Goal: Navigation & Orientation: Understand site structure

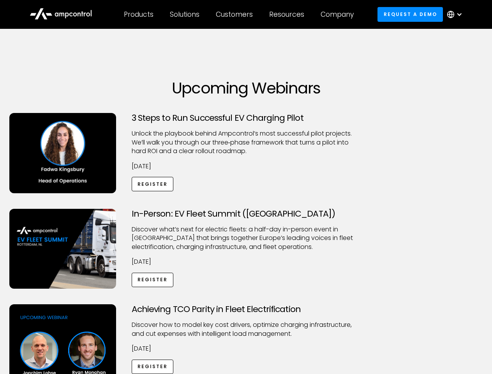
click at [240, 14] on div "Customers" at bounding box center [234, 14] width 37 height 9
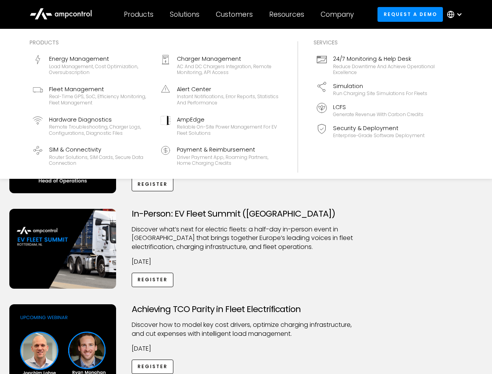
click at [138, 14] on div "Products" at bounding box center [139, 14] width 30 height 9
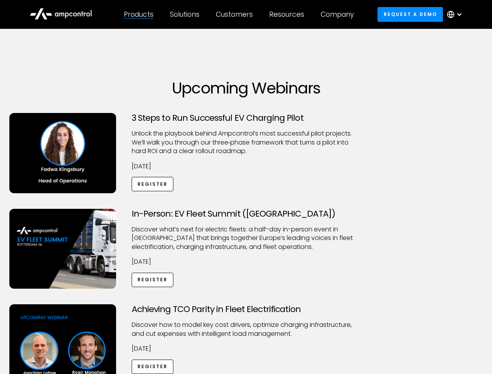
click at [185, 14] on div "Solutions" at bounding box center [185, 14] width 30 height 9
click at [236, 14] on div "Customers" at bounding box center [234, 14] width 37 height 9
click at [288, 14] on div "Resources" at bounding box center [286, 14] width 35 height 9
click at [340, 14] on div "Company" at bounding box center [337, 14] width 33 height 9
click at [457, 14] on div at bounding box center [459, 14] width 6 height 6
